Goal: Information Seeking & Learning: Learn about a topic

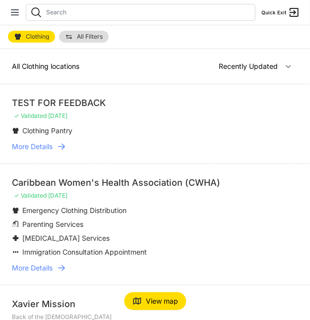
click at [38, 151] on li "TEST FOR FEEDBACK ✓ Validated 7 days ago Clothing Pantry More Details" at bounding box center [155, 123] width 310 height 79
click at [42, 143] on span "More Details" at bounding box center [32, 147] width 41 height 10
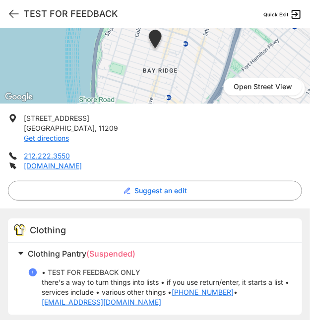
scroll to position [69, 0]
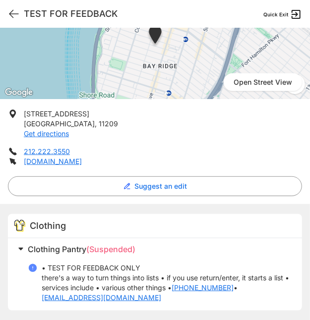
select select "recentlyUpdated"
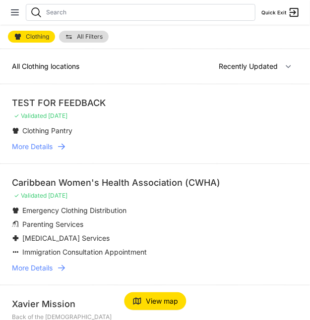
click at [45, 267] on span "More Details" at bounding box center [32, 268] width 41 height 10
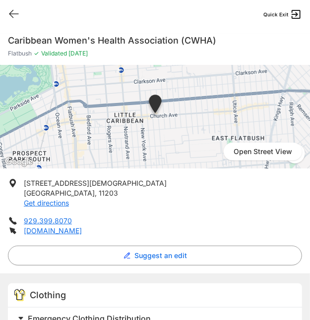
select select "recentlyUpdated"
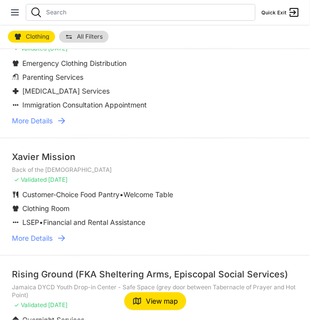
scroll to position [147, 0]
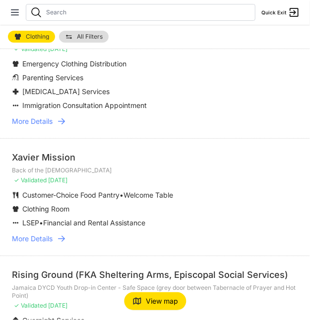
click at [42, 237] on span "More Details" at bounding box center [32, 239] width 41 height 10
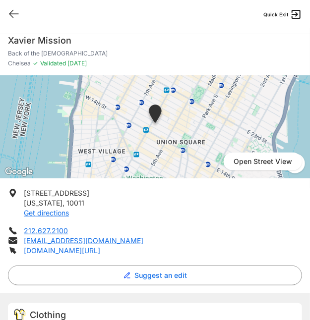
click at [66, 252] on link "xaviermission.org/programs" at bounding box center [62, 250] width 76 height 8
select select "recentlyUpdated"
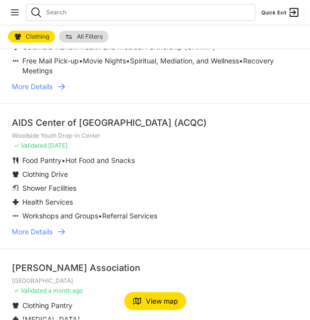
scroll to position [817, 0]
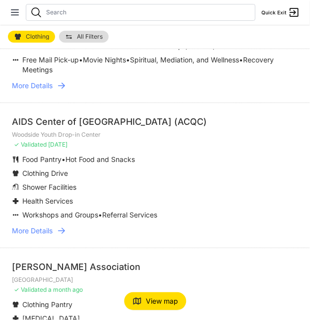
click at [56, 230] on link "More Details" at bounding box center [155, 231] width 286 height 10
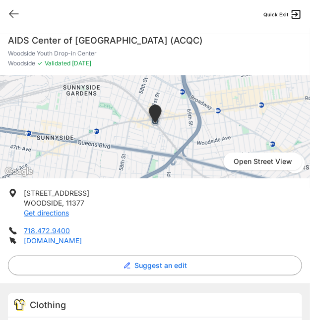
click at [42, 242] on link "acqc.org" at bounding box center [53, 241] width 58 height 8
select select "recentlyUpdated"
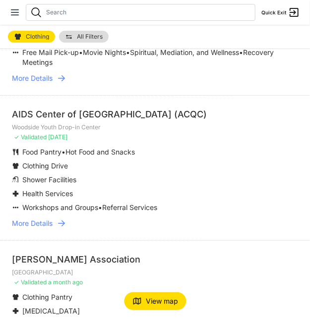
scroll to position [827, 0]
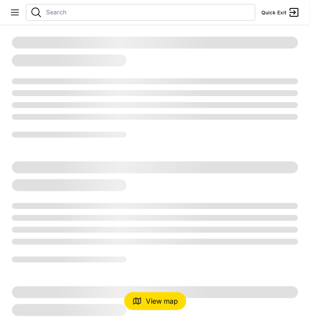
select select "recentlyUpdated"
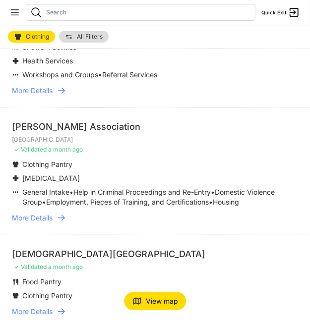
scroll to position [958, 0]
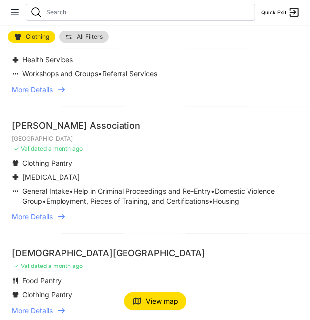
click at [49, 214] on span "More Details" at bounding box center [32, 217] width 41 height 10
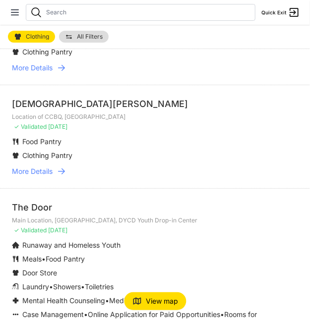
scroll to position [1202, 0]
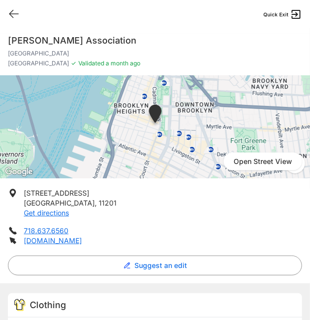
select select "recentlyUpdated"
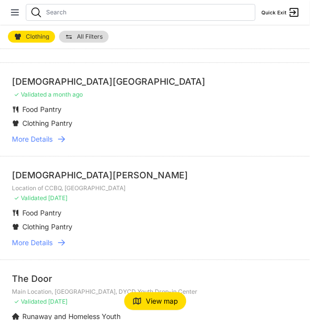
scroll to position [1132, 0]
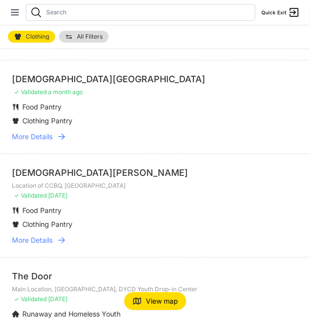
click at [256, 83] on div "[DEMOGRAPHIC_DATA][GEOGRAPHIC_DATA]" at bounding box center [155, 79] width 286 height 14
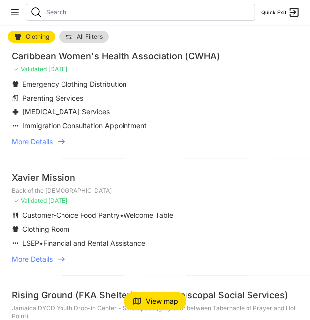
scroll to position [0, 0]
